Goal: Information Seeking & Learning: Learn about a topic

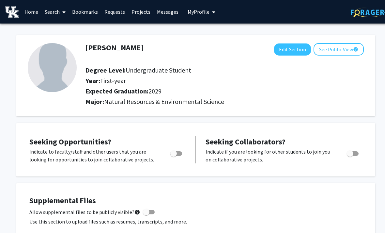
click at [181, 152] on span "Toggle" at bounding box center [176, 153] width 12 height 5
click at [174, 156] on input "Are you actively seeking opportunities?" at bounding box center [173, 156] width 0 height 0
checkbox input "true"
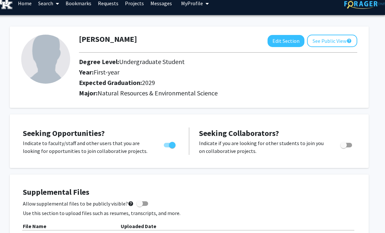
scroll to position [0, 7]
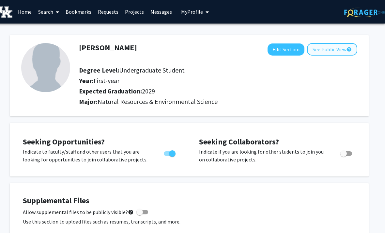
click at [338, 54] on button "See Public View help" at bounding box center [332, 49] width 50 height 12
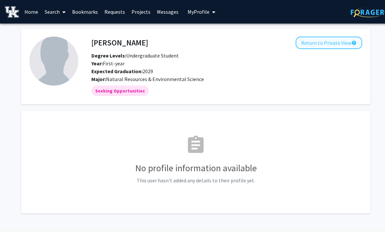
click at [350, 41] on button "Return to Private View help" at bounding box center [329, 43] width 67 height 12
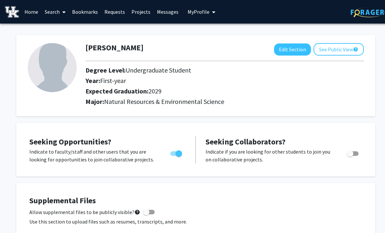
click at [50, 72] on img at bounding box center [52, 67] width 49 height 49
click at [298, 53] on button "Edit Section" at bounding box center [292, 49] width 37 height 12
select select "first-year"
select select "2029"
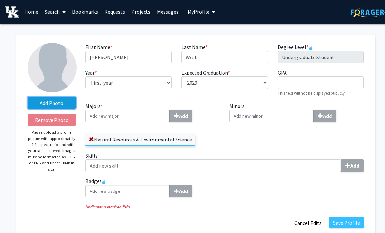
click at [41, 103] on label "Add Photo" at bounding box center [52, 103] width 48 height 12
click at [0, 0] on input "Add Photo" at bounding box center [0, 0] width 0 height 0
click at [66, 103] on label "Add Photo" at bounding box center [52, 103] width 48 height 12
click at [0, 0] on input "Add Photo" at bounding box center [0, 0] width 0 height 0
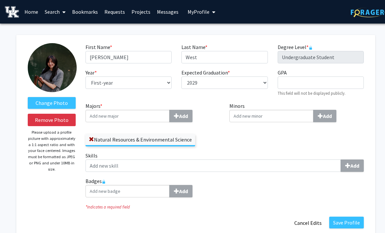
click at [42, 62] on img at bounding box center [52, 67] width 49 height 49
click at [38, 99] on label "Change Photo" at bounding box center [52, 103] width 48 height 12
click at [0, 0] on input "Change Photo" at bounding box center [0, 0] width 0 height 0
click at [35, 98] on label "Change Photo" at bounding box center [52, 103] width 48 height 12
click at [0, 0] on input "Change Photo" at bounding box center [0, 0] width 0 height 0
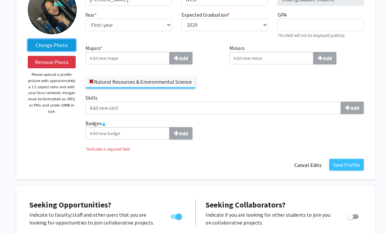
scroll to position [57, 0]
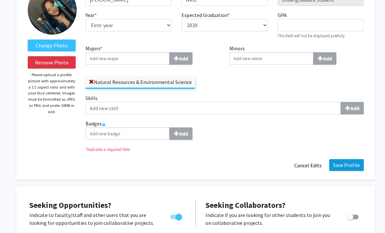
click at [353, 169] on button "Save Profile" at bounding box center [346, 165] width 35 height 12
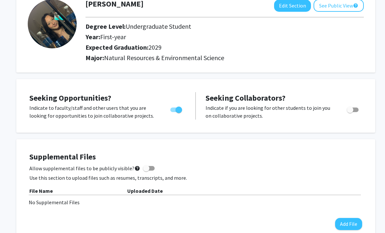
scroll to position [0, 0]
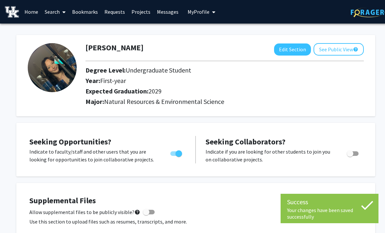
click at [31, 6] on link "Home" at bounding box center [31, 11] width 20 height 23
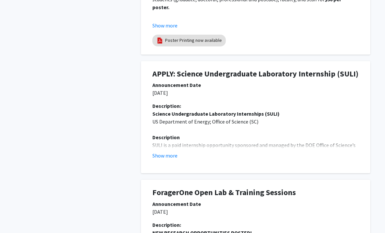
scroll to position [276, 0]
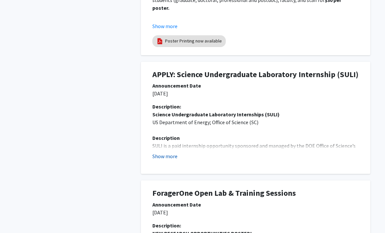
click at [173, 152] on button "Show more" at bounding box center [164, 156] width 25 height 8
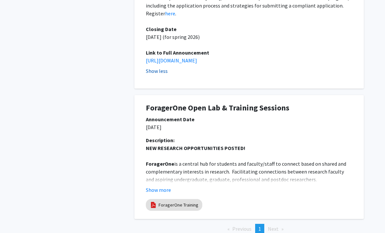
scroll to position [631, 7]
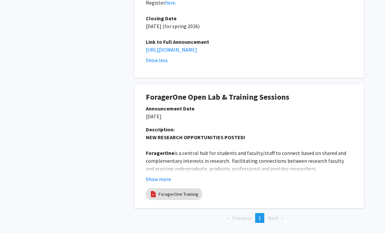
click at [272, 213] on li "Next page" at bounding box center [276, 218] width 22 height 10
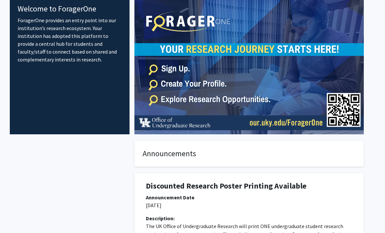
scroll to position [0, 7]
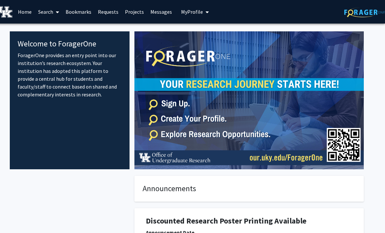
click at [59, 10] on icon at bounding box center [57, 11] width 3 height 5
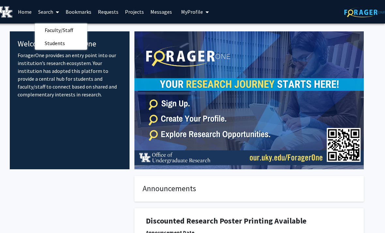
click at [47, 8] on link "Search" at bounding box center [48, 11] width 27 height 23
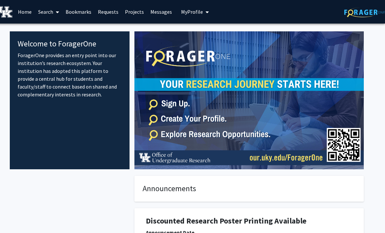
click at [48, 8] on link "Search" at bounding box center [48, 11] width 27 height 23
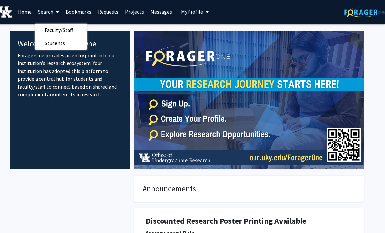
click at [48, 8] on link "Search" at bounding box center [48, 11] width 27 height 23
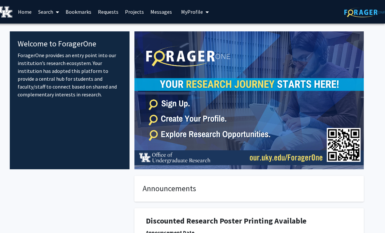
click at [194, 7] on button "My Profile" at bounding box center [195, 11] width 32 height 23
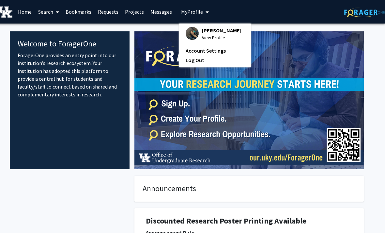
click at [309, 8] on div "Skip navigation Home Search Bookmarks Requests Projects Messages My Profile [PE…" at bounding box center [188, 11] width 391 height 23
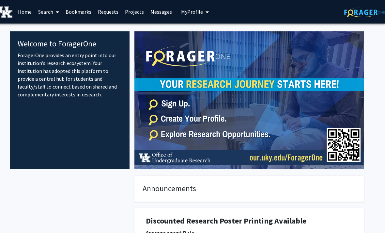
click at [364, 8] on img at bounding box center [364, 12] width 41 height 10
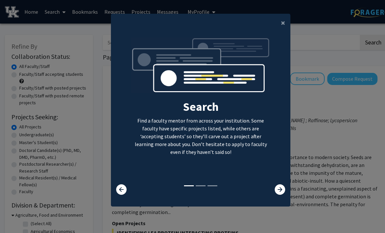
scroll to position [27, 0]
click at [278, 184] on icon at bounding box center [280, 189] width 10 height 10
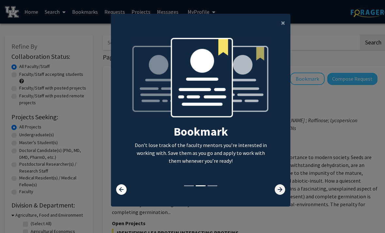
click at [276, 184] on icon at bounding box center [280, 189] width 10 height 10
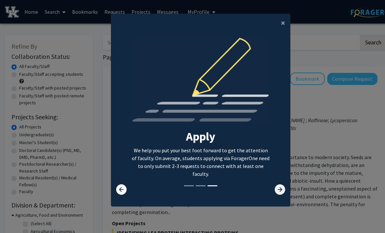
click at [279, 184] on icon at bounding box center [280, 189] width 10 height 10
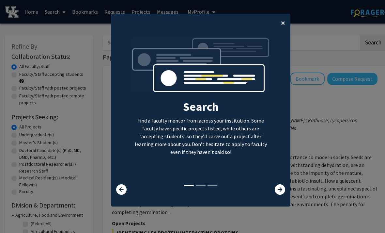
click at [280, 14] on button "×" at bounding box center [283, 23] width 15 height 18
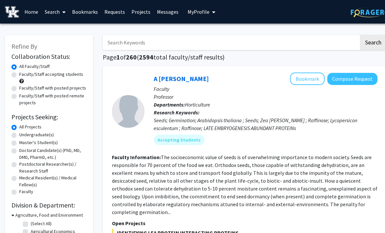
click at [281, 12] on div "Search Find a faculty mentor from across your institution. Some faculty have sp…" at bounding box center [200, 56] width 179 height 147
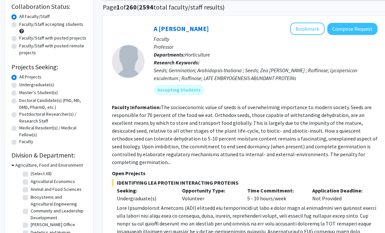
scroll to position [50, 0]
click at [51, 87] on label "Undergraduate(s)" at bounding box center [36, 85] width 35 height 7
click at [23, 86] on input "Undergraduate(s)" at bounding box center [21, 84] width 4 height 4
radio input "true"
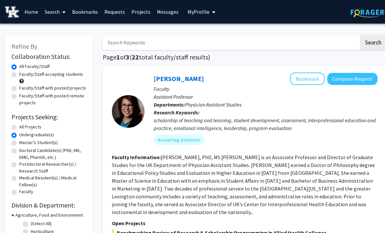
click at [74, 76] on label "Faculty/Staff accepting students" at bounding box center [51, 74] width 64 height 7
click at [23, 75] on input "Faculty/Staff accepting students" at bounding box center [21, 73] width 4 height 4
radio input "true"
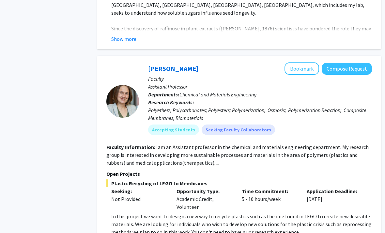
scroll to position [902, 5]
